Goal: Task Accomplishment & Management: Complete application form

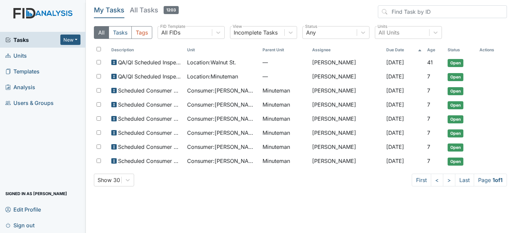
click at [148, 7] on h5 "All Tasks 1203" at bounding box center [154, 9] width 49 height 9
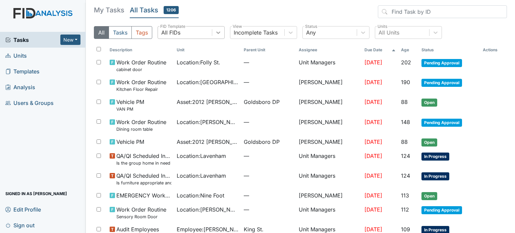
click at [217, 35] on icon at bounding box center [218, 32] width 7 height 7
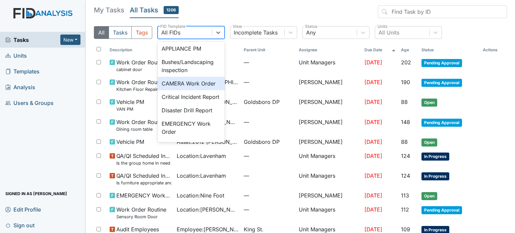
scroll to position [34, 0]
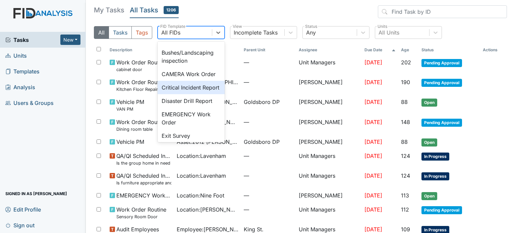
click at [196, 94] on div "Critical Incident Report" at bounding box center [191, 87] width 67 height 13
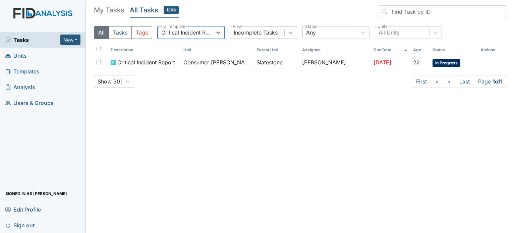
click at [291, 30] on icon at bounding box center [290, 32] width 7 height 7
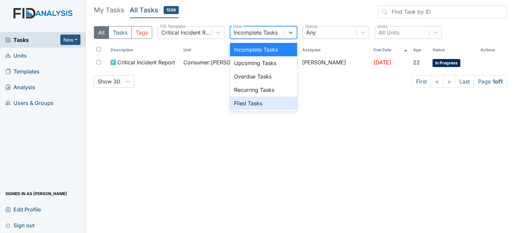
click at [268, 103] on div "Filed Tasks" at bounding box center [263, 103] width 67 height 13
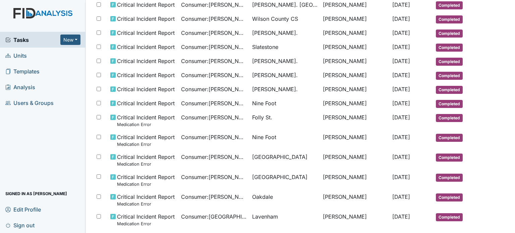
scroll to position [168, 0]
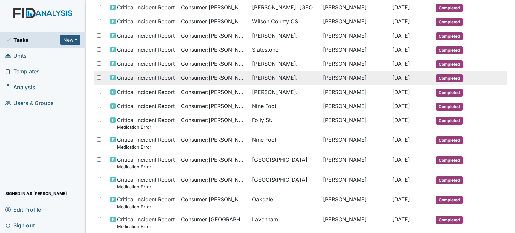
click at [263, 74] on span "William St." at bounding box center [275, 78] width 46 height 8
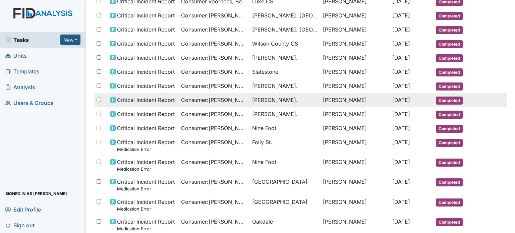
scroll to position [134, 0]
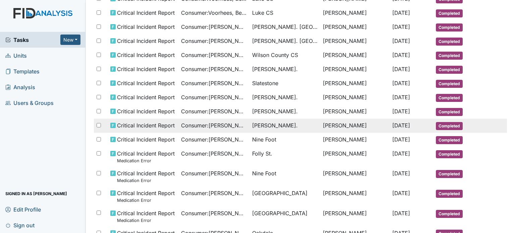
click at [271, 121] on span "William St." at bounding box center [275, 125] width 46 height 8
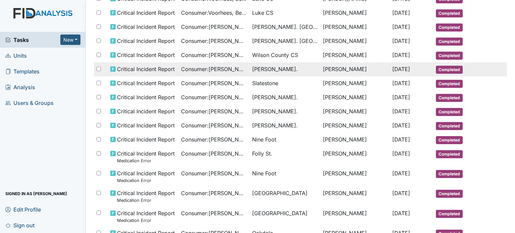
click at [265, 67] on span "William St." at bounding box center [275, 69] width 46 height 8
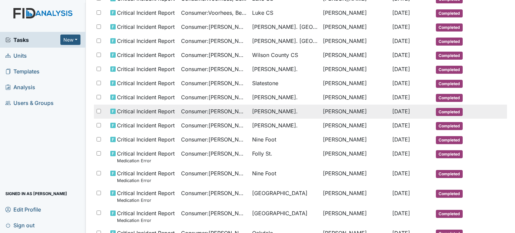
click at [291, 111] on span "William St." at bounding box center [284, 111] width 65 height 8
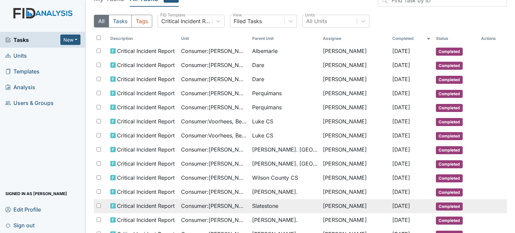
scroll to position [0, 0]
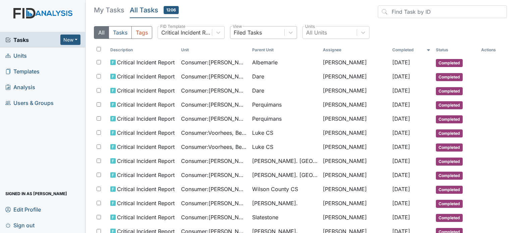
click at [251, 33] on div "Filed Tasks" at bounding box center [248, 32] width 28 height 8
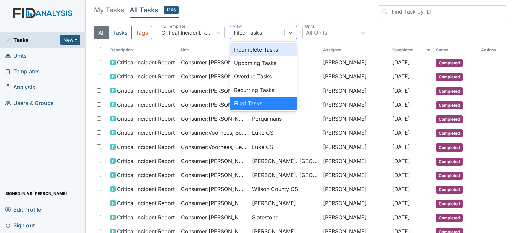
click at [255, 51] on div "Incomplete Tasks" at bounding box center [263, 49] width 67 height 13
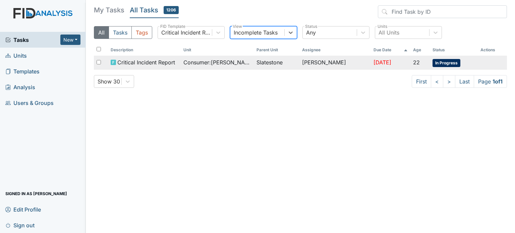
click at [233, 59] on span "Consumer : Smith, Colin" at bounding box center [216, 62] width 67 height 8
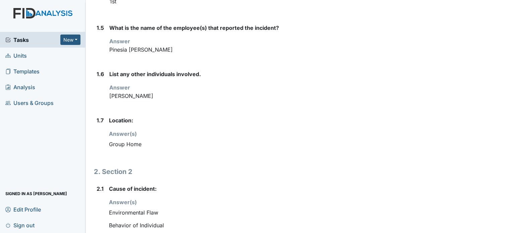
scroll to position [268, 0]
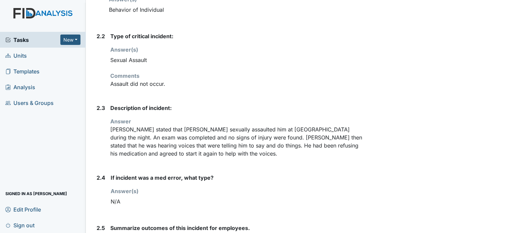
scroll to position [469, 0]
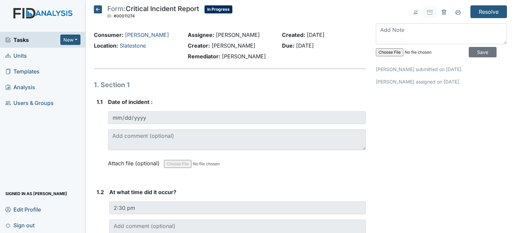
click at [28, 41] on span "Tasks" at bounding box center [32, 40] width 55 height 8
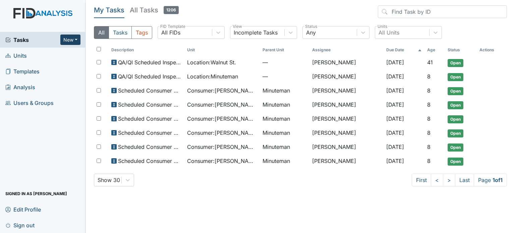
click at [76, 40] on button "New" at bounding box center [70, 40] width 20 height 10
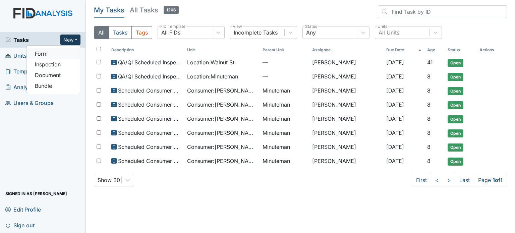
click at [62, 51] on link "Form" at bounding box center [53, 53] width 53 height 11
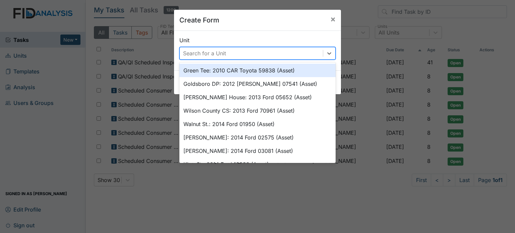
click at [224, 51] on div "Search for a Unit" at bounding box center [251, 53] width 143 height 12
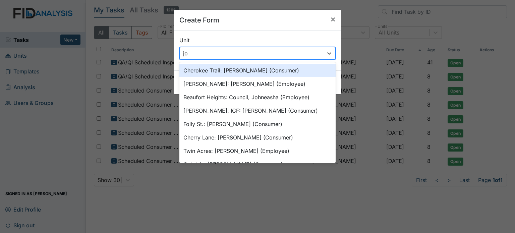
type input "john"
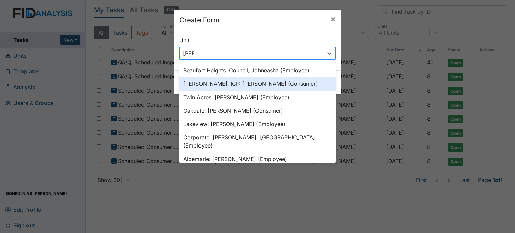
click at [246, 81] on div "Luke St. ICF: Darrigo, John (Consumer)" at bounding box center [257, 83] width 156 height 13
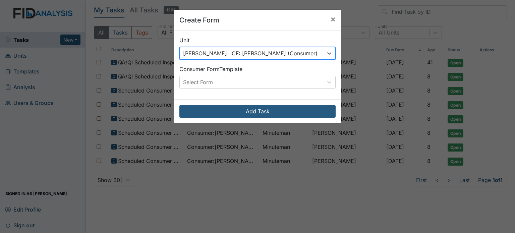
click at [246, 81] on div "Select Form" at bounding box center [251, 82] width 143 height 12
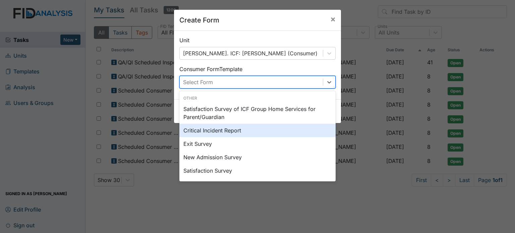
click at [253, 125] on div "Critical Incident Report" at bounding box center [257, 130] width 156 height 13
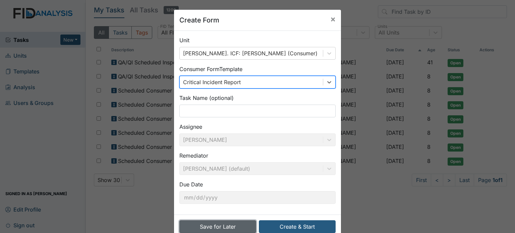
click at [236, 224] on button "Save for Later" at bounding box center [217, 226] width 77 height 13
